Goal: Task Accomplishment & Management: Use online tool/utility

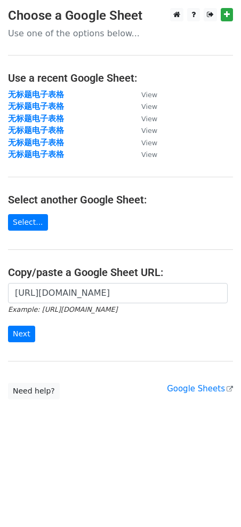
scroll to position [0, 274]
type input "[URL][DOMAIN_NAME]"
click at [18, 344] on div "[URL][DOMAIN_NAME] Example: [URL][DOMAIN_NAME] Next" at bounding box center [120, 318] width 241 height 71
click at [24, 337] on input "Next" at bounding box center [21, 334] width 27 height 17
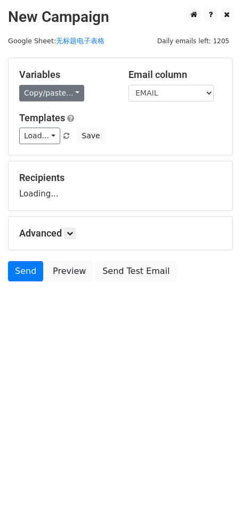
drag, startPoint x: 75, startPoint y: 103, endPoint x: 72, endPoint y: 93, distance: 10.5
click at [75, 103] on div "Variables Copy/paste... {{EMAIL}} {{NAME}} Email column EMAIL NAME Templates Lo…" at bounding box center [121, 106] width 224 height 97
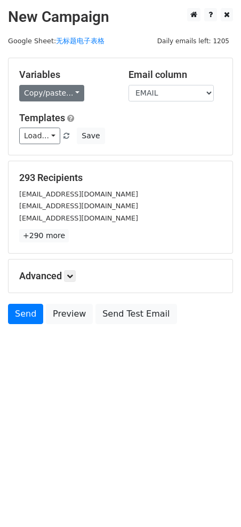
click at [71, 92] on link "Copy/paste..." at bounding box center [51, 93] width 65 height 17
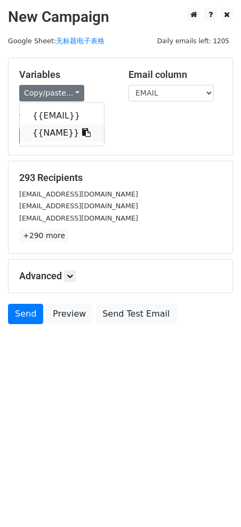
click at [54, 130] on link "{{NAME}}" at bounding box center [62, 132] width 84 height 17
